Goal: Find specific page/section: Find specific page/section

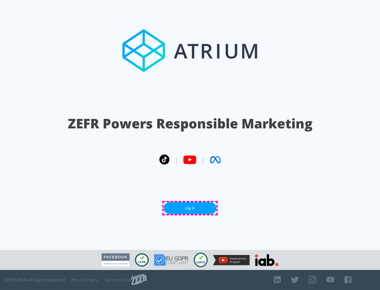
click at [190, 208] on link "Log In" at bounding box center [190, 208] width 53 height 12
